Goal: Task Accomplishment & Management: Complete application form

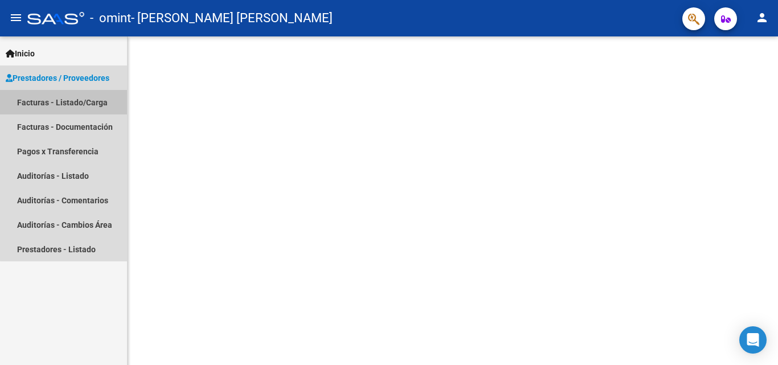
click at [75, 101] on link "Facturas - Listado/Carga" at bounding box center [63, 102] width 127 height 25
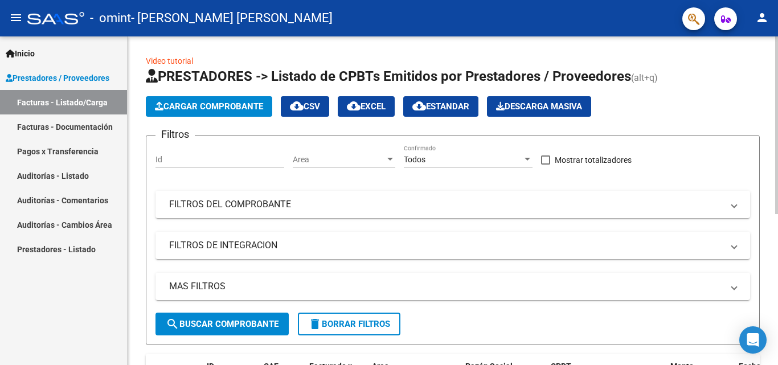
click at [242, 108] on span "Cargar Comprobante" at bounding box center [209, 106] width 108 height 10
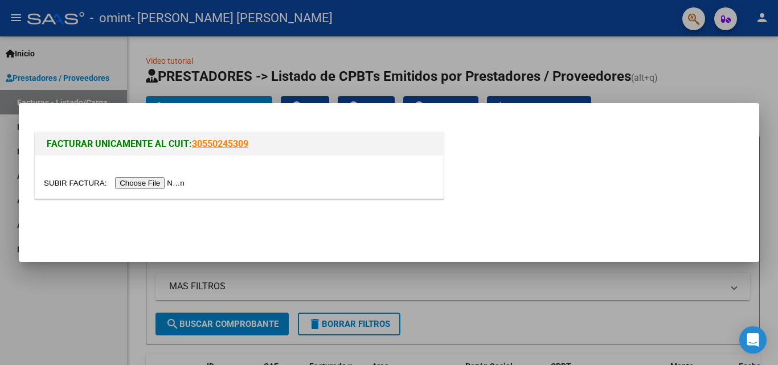
click at [163, 183] on input "file" at bounding box center [116, 183] width 144 height 12
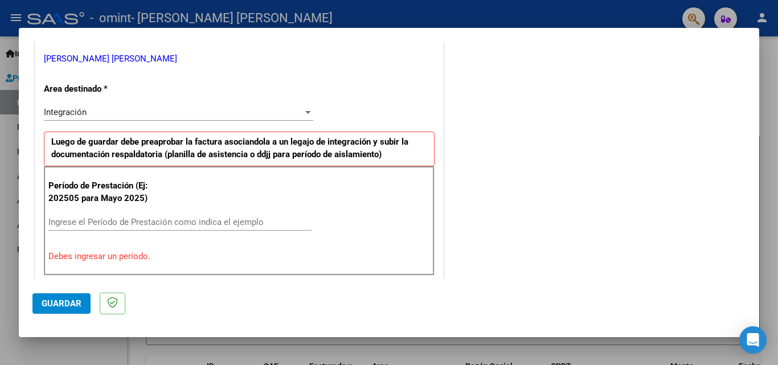
scroll to position [285, 0]
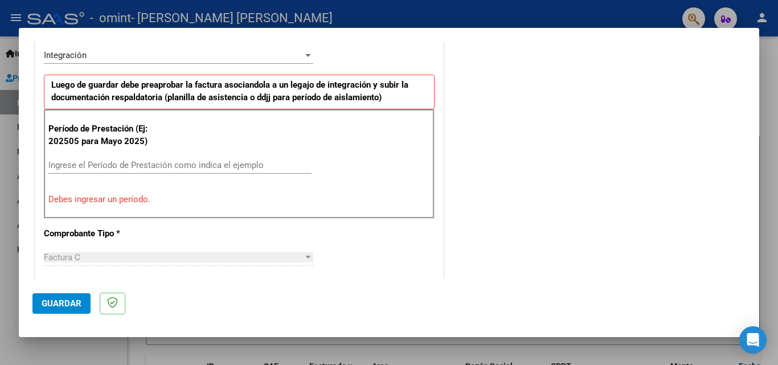
click at [160, 168] on input "Ingrese el Período de Prestación como indica el ejemplo" at bounding box center [179, 165] width 263 height 10
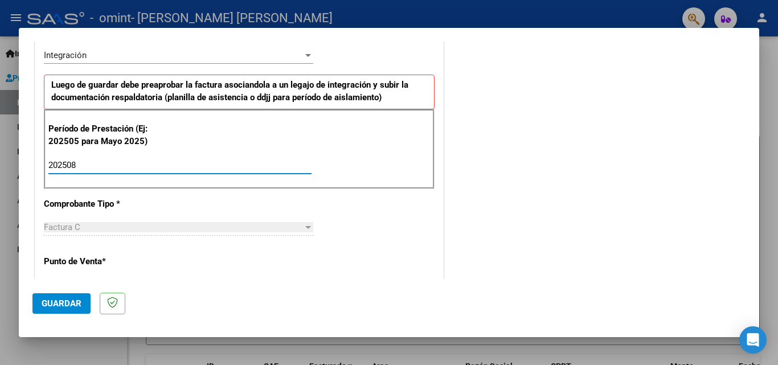
type input "202508"
click at [429, 248] on div "CUIT * 27-33387896-3 Ingresar CUIT ANALISIS PRESTADOR [PERSON_NAME] [PERSON_NAM…" at bounding box center [239, 328] width 408 height 858
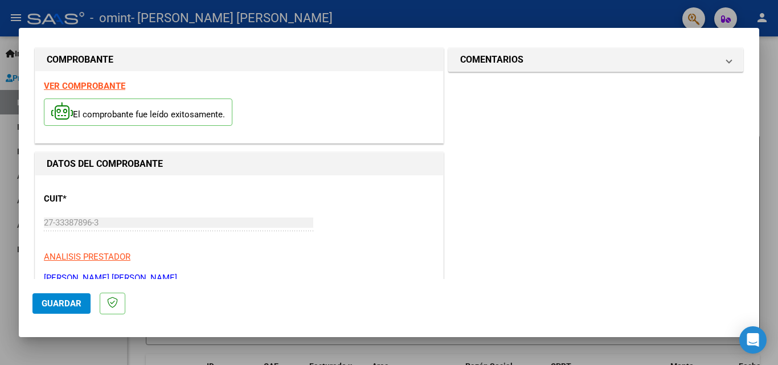
scroll to position [0, 0]
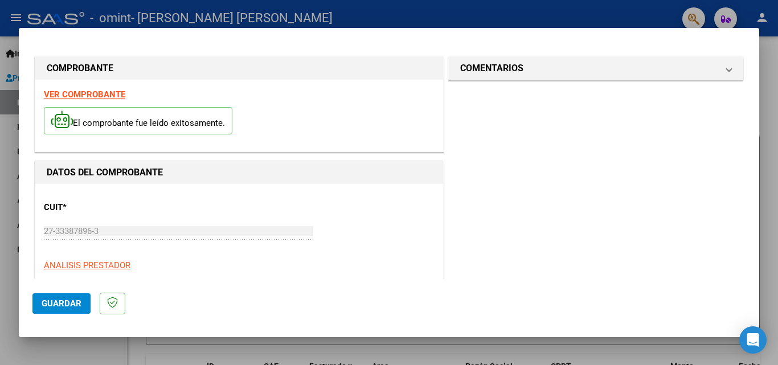
click at [67, 303] on span "Guardar" at bounding box center [62, 304] width 40 height 10
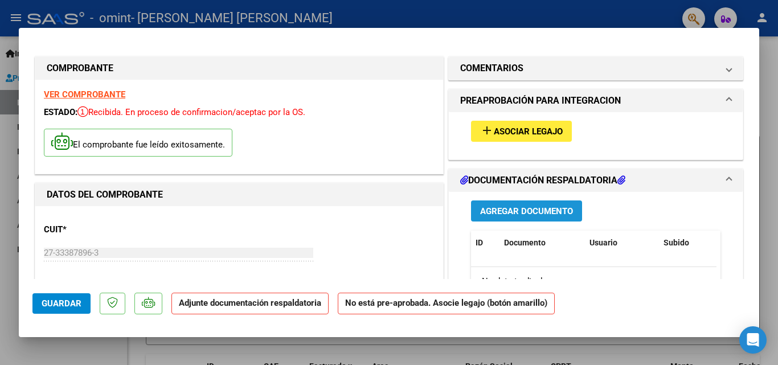
click at [519, 209] on span "Agregar Documento" at bounding box center [526, 211] width 93 height 10
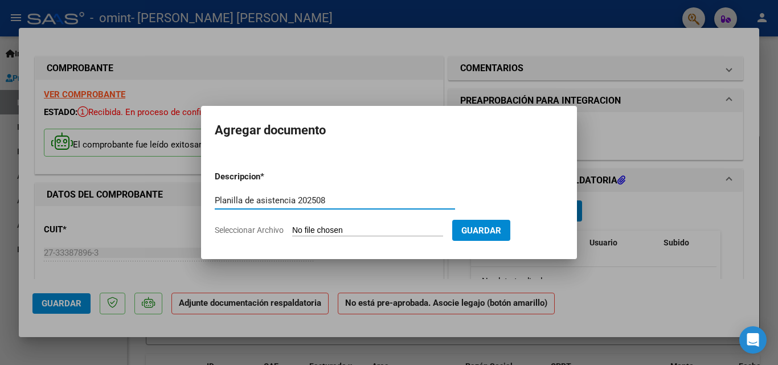
type input "Planilla de asistencia 202508"
click at [375, 227] on input "Seleccionar Archivo" at bounding box center [367, 231] width 151 height 11
type input "C:\fakepath\08 PSG [PERSON_NAME] R-.pdf"
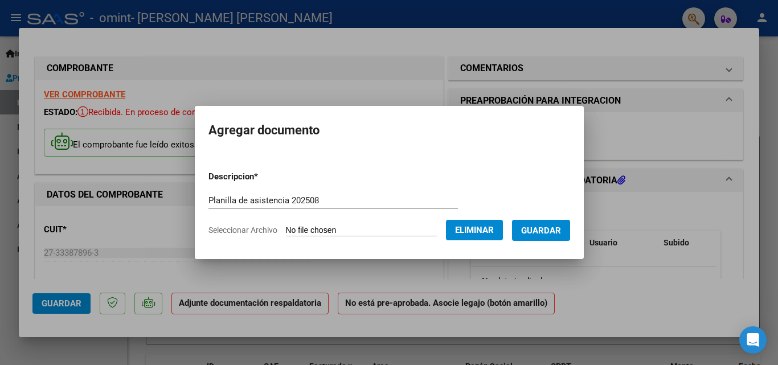
click at [550, 231] on span "Guardar" at bounding box center [541, 231] width 40 height 10
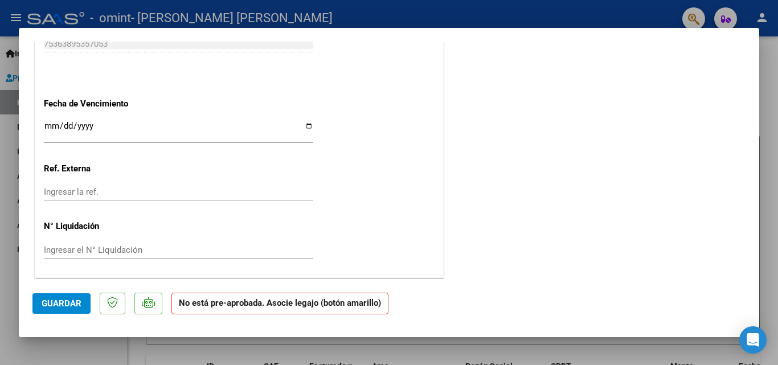
scroll to position [752, 0]
click at [70, 303] on span "Guardar" at bounding box center [62, 304] width 40 height 10
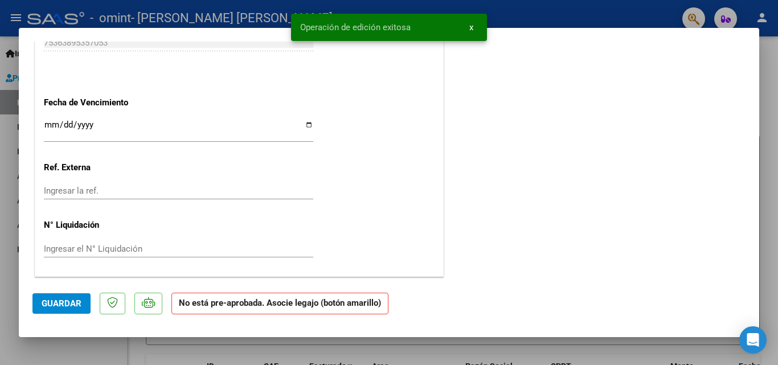
click at [775, 62] on div at bounding box center [389, 182] width 778 height 365
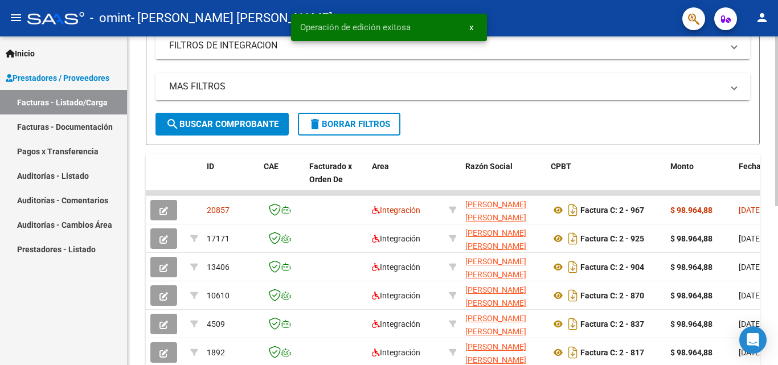
scroll to position [228, 0]
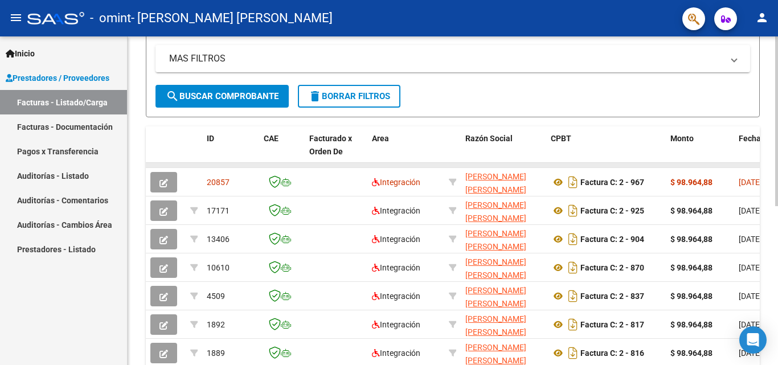
drag, startPoint x: 414, startPoint y: 167, endPoint x: 532, endPoint y: 168, distance: 118.0
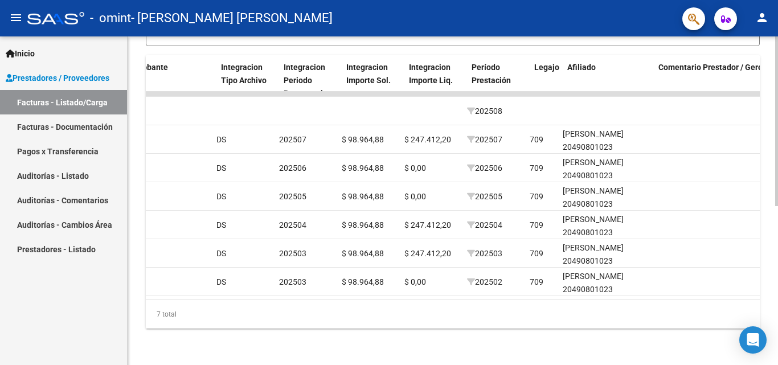
scroll to position [0, 1159]
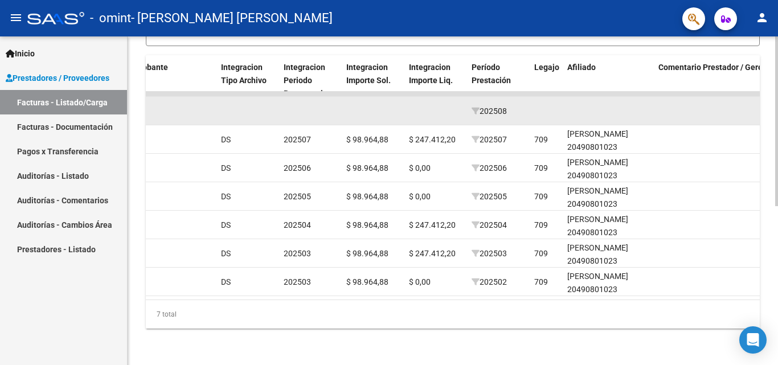
click at [584, 105] on datatable-body-cell at bounding box center [608, 111] width 91 height 28
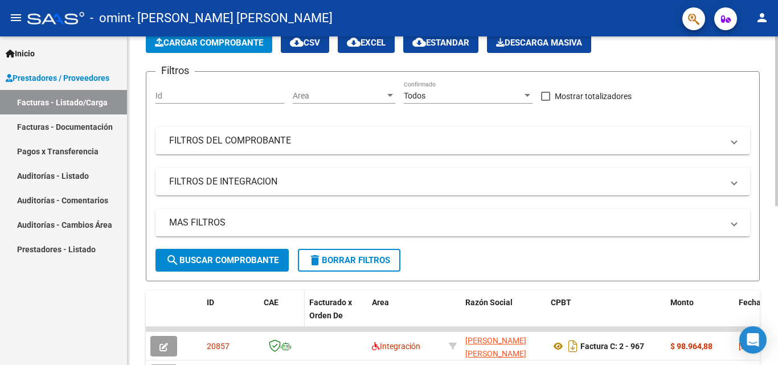
scroll to position [0, 0]
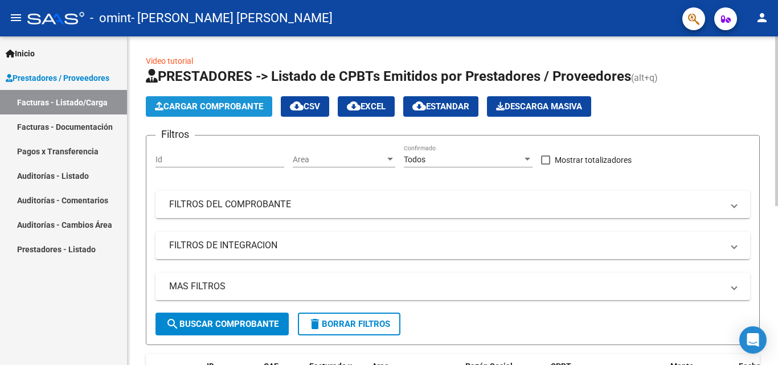
click at [215, 105] on span "Cargar Comprobante" at bounding box center [209, 106] width 108 height 10
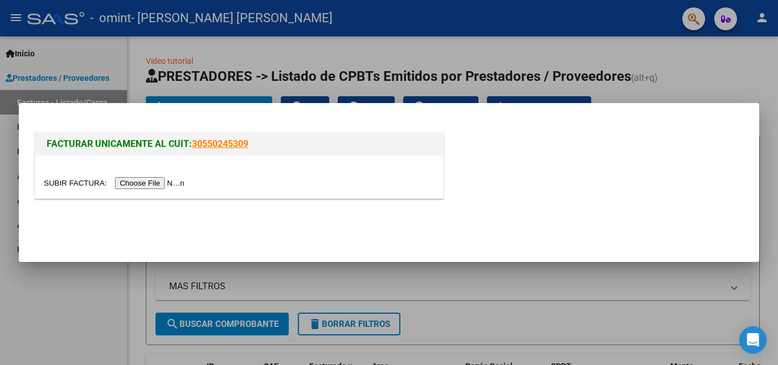
click at [168, 187] on input "file" at bounding box center [116, 183] width 144 height 12
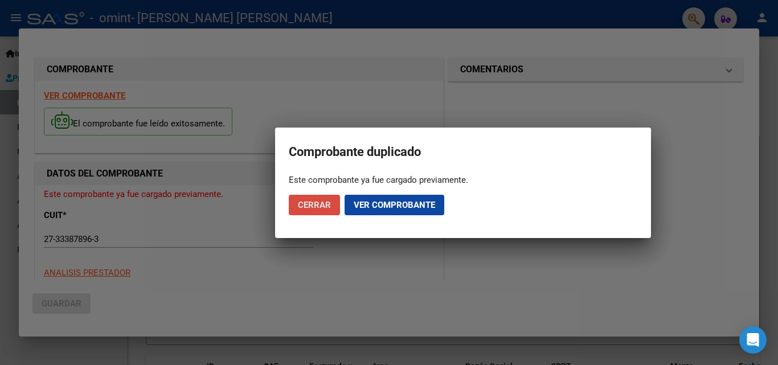
click at [317, 209] on span "Cerrar" at bounding box center [314, 205] width 33 height 10
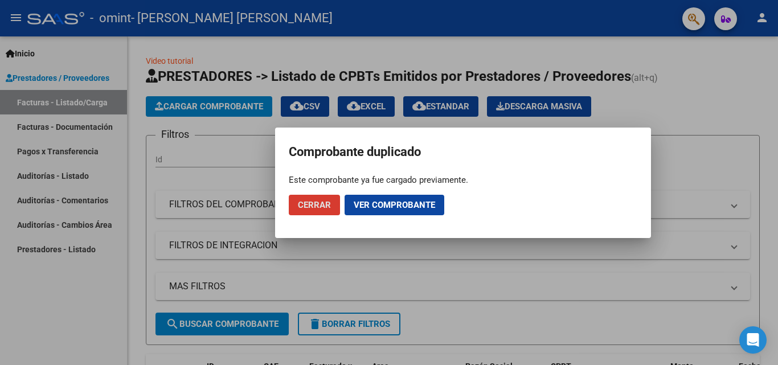
click at [317, 208] on span "Cerrar" at bounding box center [314, 205] width 33 height 10
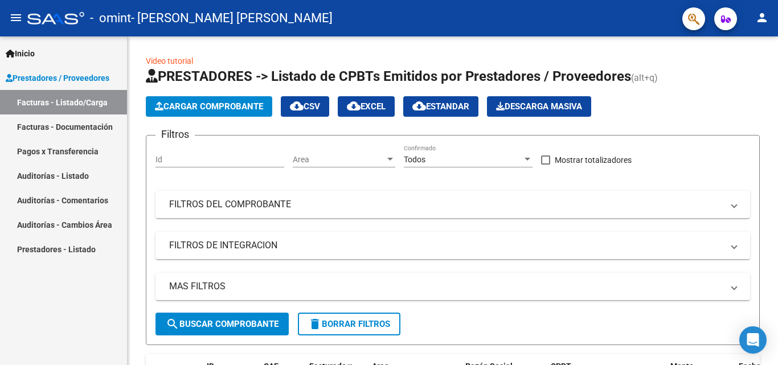
click at [79, 105] on link "Facturas - Listado/Carga" at bounding box center [63, 102] width 127 height 25
click at [28, 101] on link "Facturas - Listado/Carga" at bounding box center [63, 102] width 127 height 25
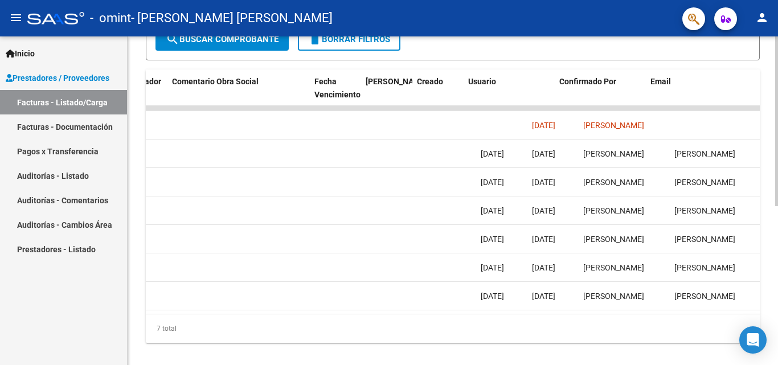
scroll to position [0, 1788]
